Goal: Task Accomplishment & Management: Manage account settings

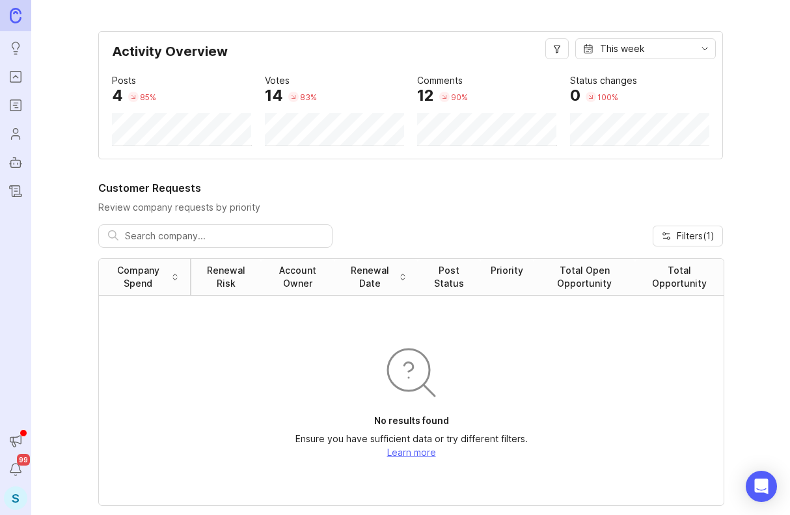
click at [17, 83] on icon "Portal" at bounding box center [15, 77] width 14 height 16
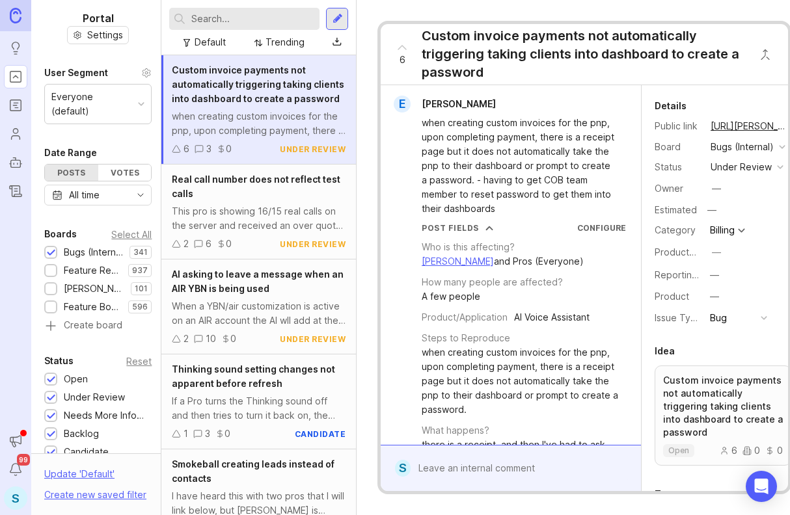
click at [20, 494] on div "S" at bounding box center [15, 498] width 23 height 23
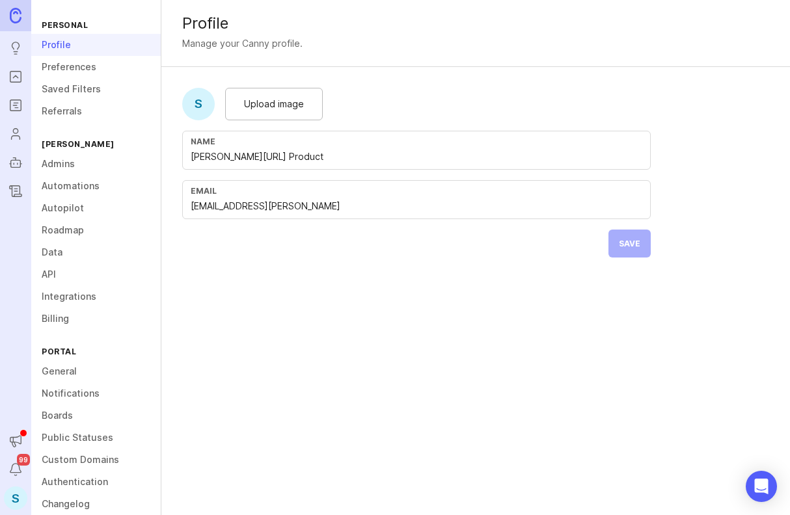
click at [79, 207] on link "Autopilot" at bounding box center [96, 208] width 130 height 22
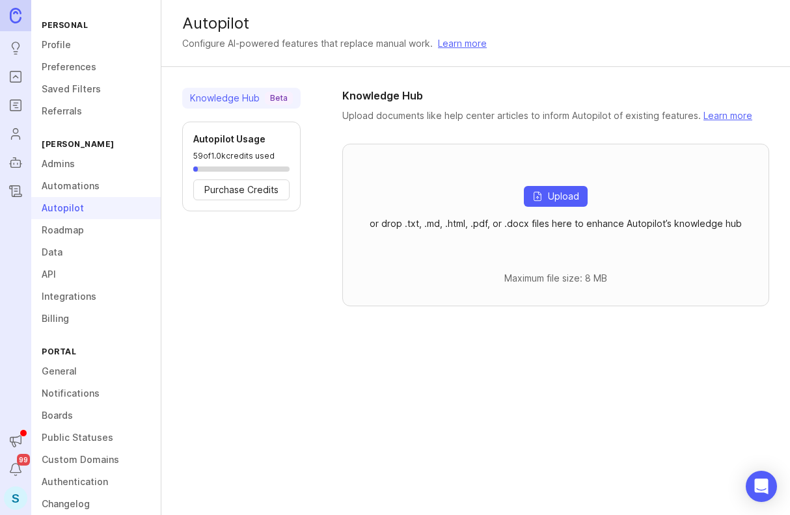
click at [21, 163] on icon "Autopilot" at bounding box center [15, 163] width 14 height 16
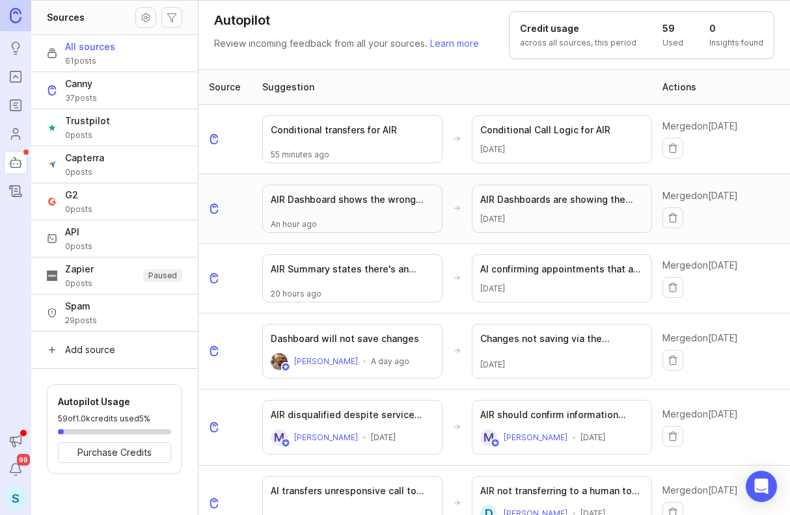
click at [144, 11] on button "Source settings" at bounding box center [145, 17] width 21 height 21
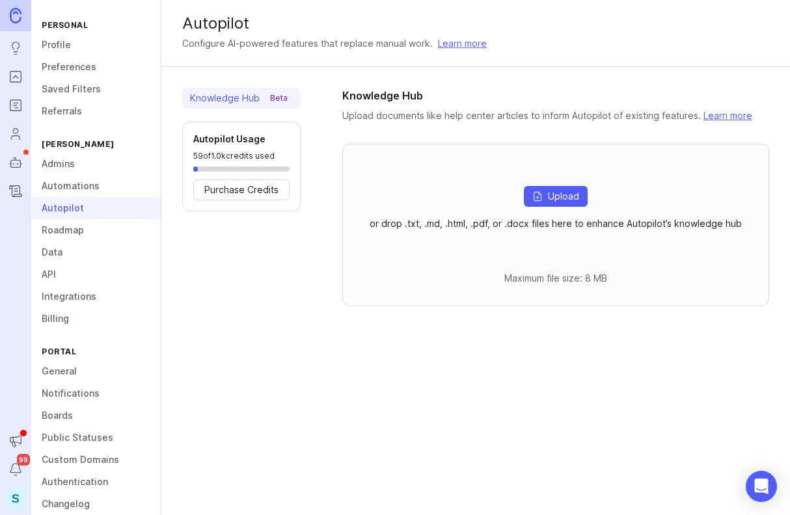
click at [458, 48] on link "Learn more" at bounding box center [462, 43] width 49 height 14
click at [74, 208] on div "Autopilot" at bounding box center [96, 208] width 130 height 22
click at [267, 98] on div "Beta" at bounding box center [279, 98] width 28 height 13
click at [207, 100] on div "Knowledge Hub Beta" at bounding box center [241, 98] width 103 height 13
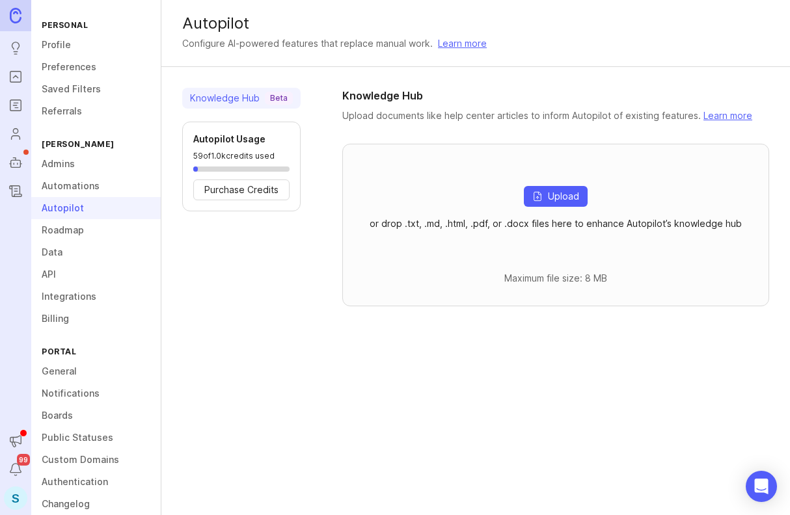
click at [207, 100] on div "Knowledge Hub Beta" at bounding box center [241, 98] width 103 height 13
click at [14, 164] on icon "Autopilot" at bounding box center [14, 163] width 0 height 1
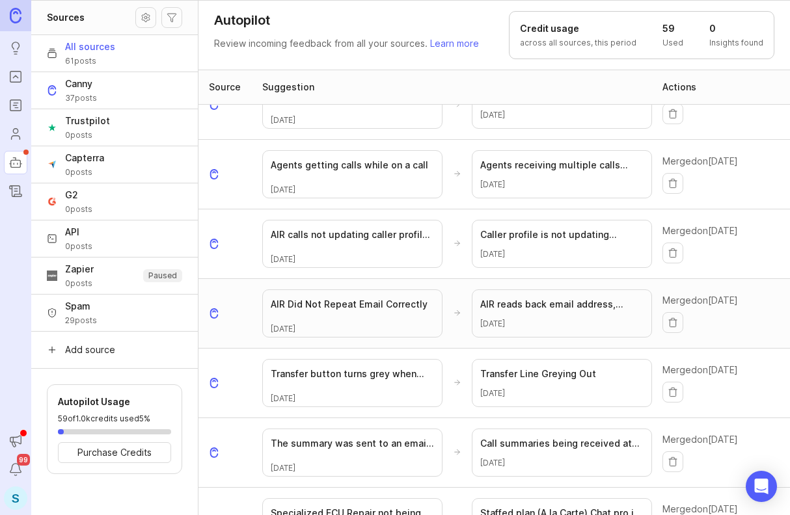
scroll to position [976, 0]
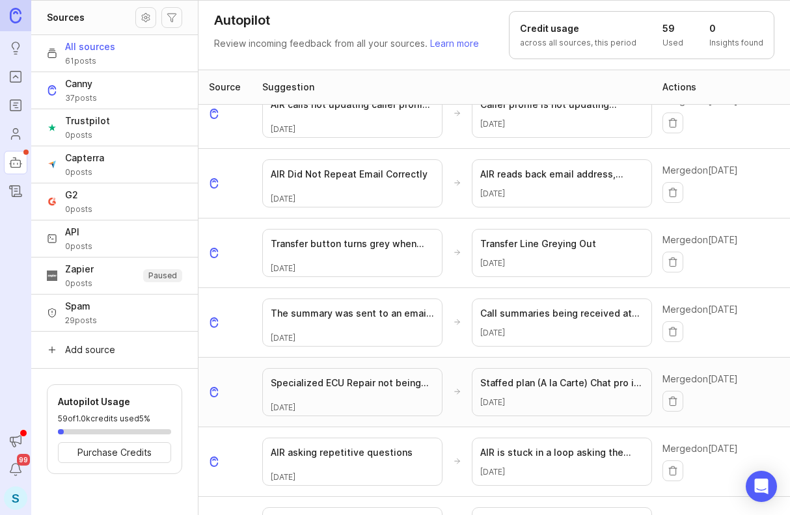
click at [375, 392] on div at bounding box center [352, 397] width 163 height 10
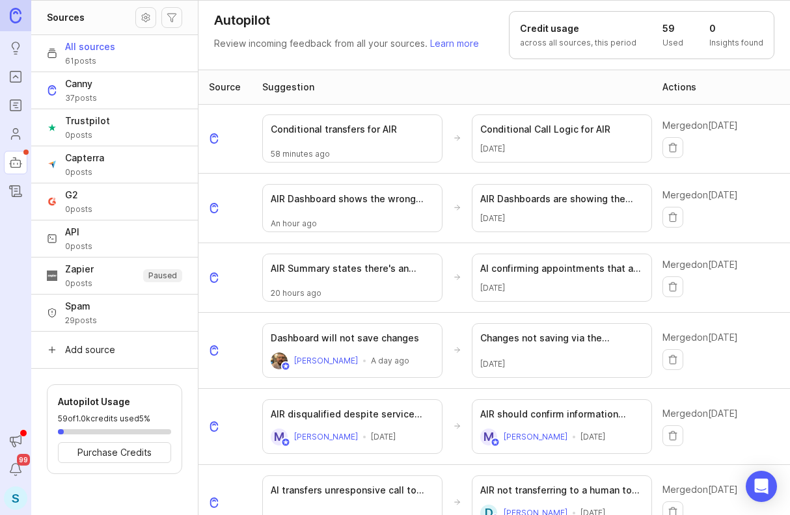
scroll to position [0, 0]
click at [335, 271] on h3 "AIR Summary states there's an appointment, when one wasn't scheduled" at bounding box center [352, 269] width 163 height 13
click at [549, 342] on h3 "Changes not saving via the Dashboard" at bounding box center [561, 339] width 163 height 13
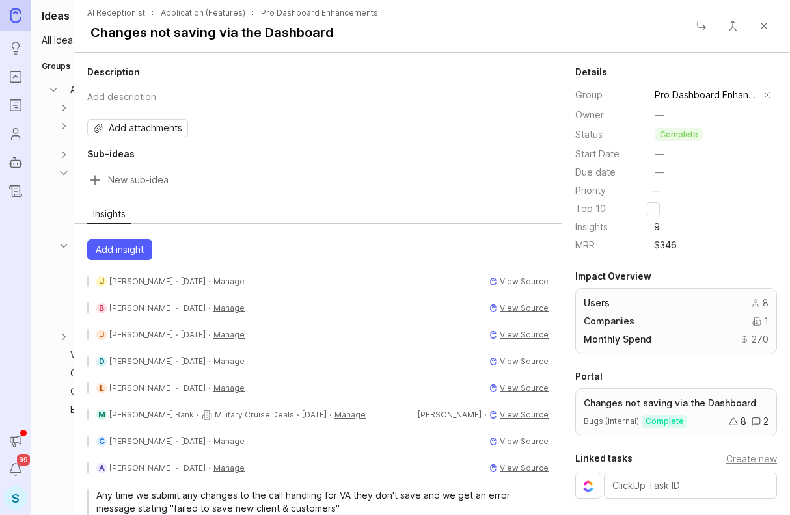
scroll to position [34, 0]
